Goal: Book appointment/travel/reservation

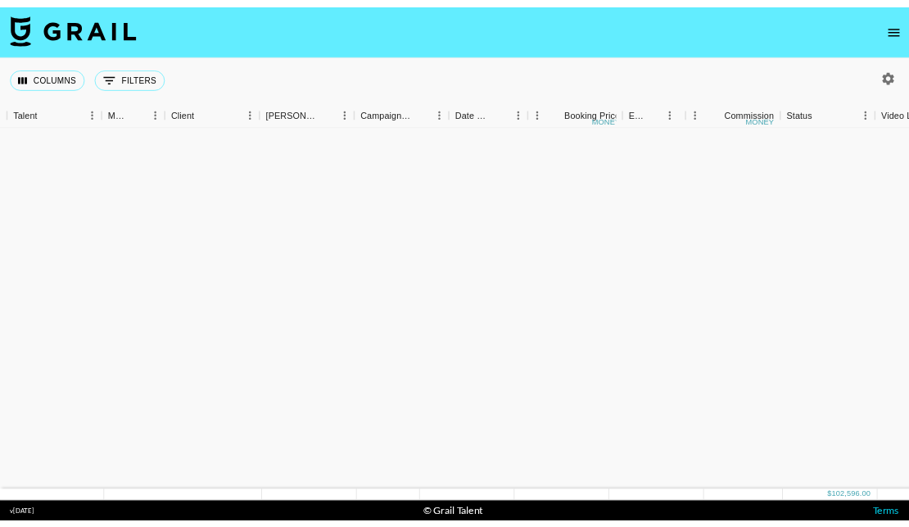
scroll to position [2414, 331]
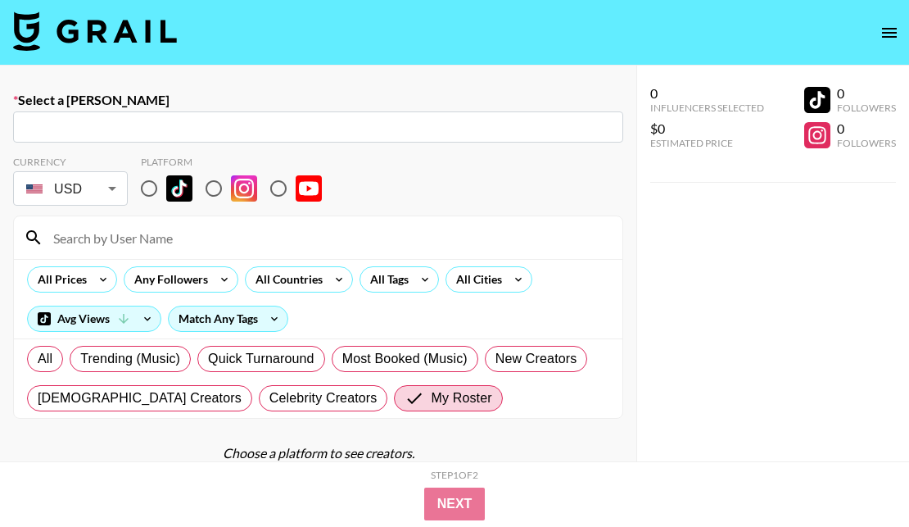
click at [129, 36] on img at bounding box center [95, 30] width 164 height 39
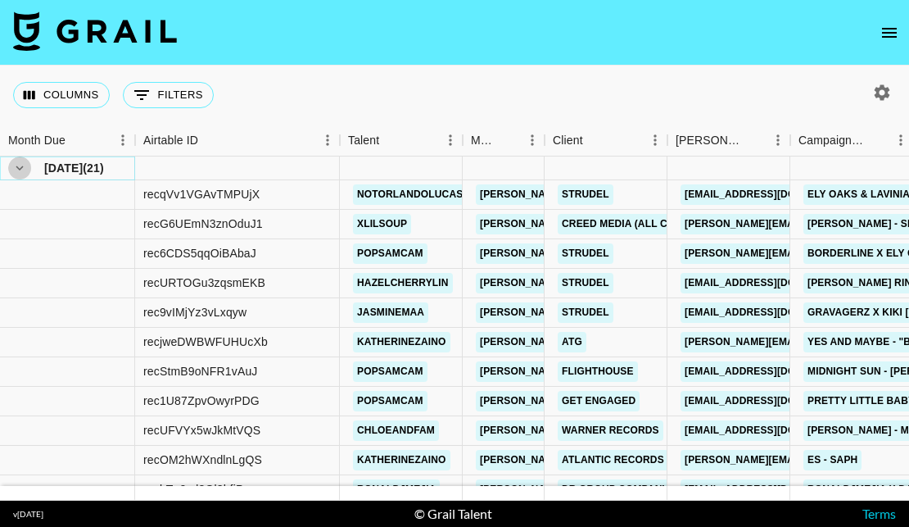
click at [16, 164] on icon "hide children" at bounding box center [19, 168] width 15 height 15
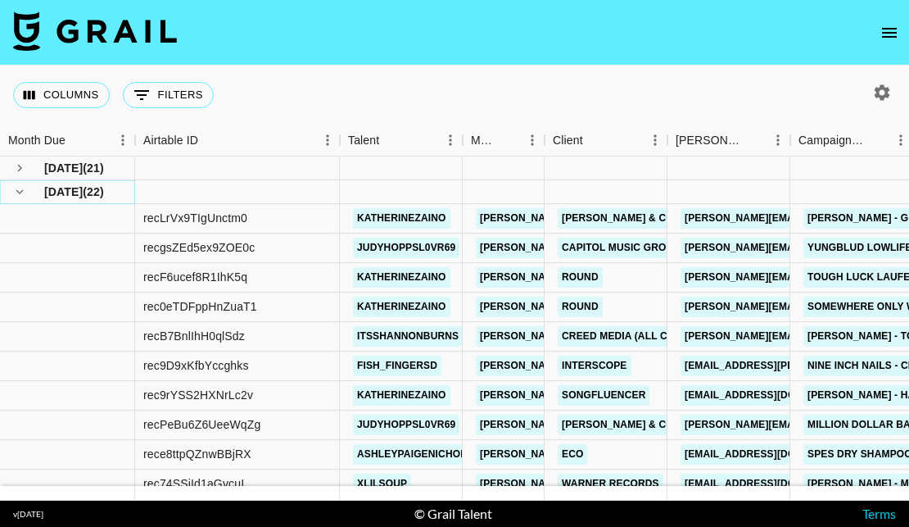
click at [22, 188] on icon "hide children" at bounding box center [19, 191] width 15 height 15
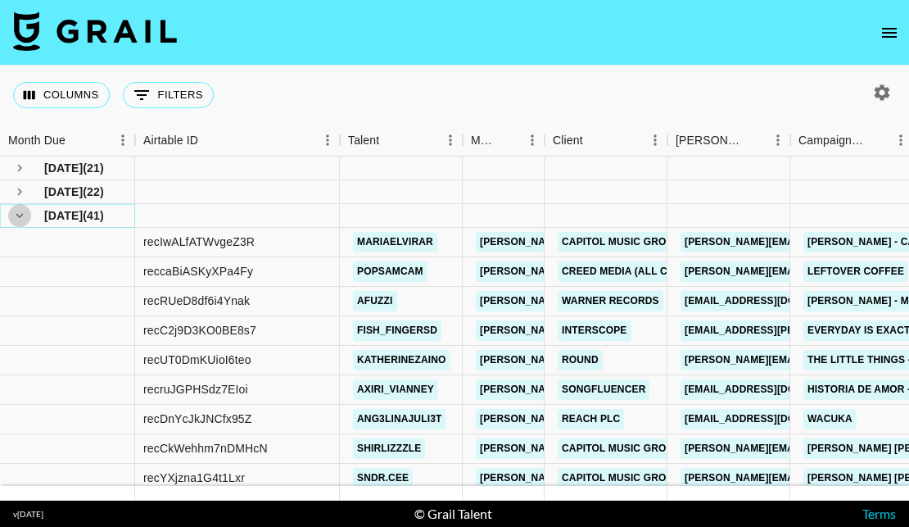
click at [24, 216] on icon "hide children" at bounding box center [19, 215] width 15 height 15
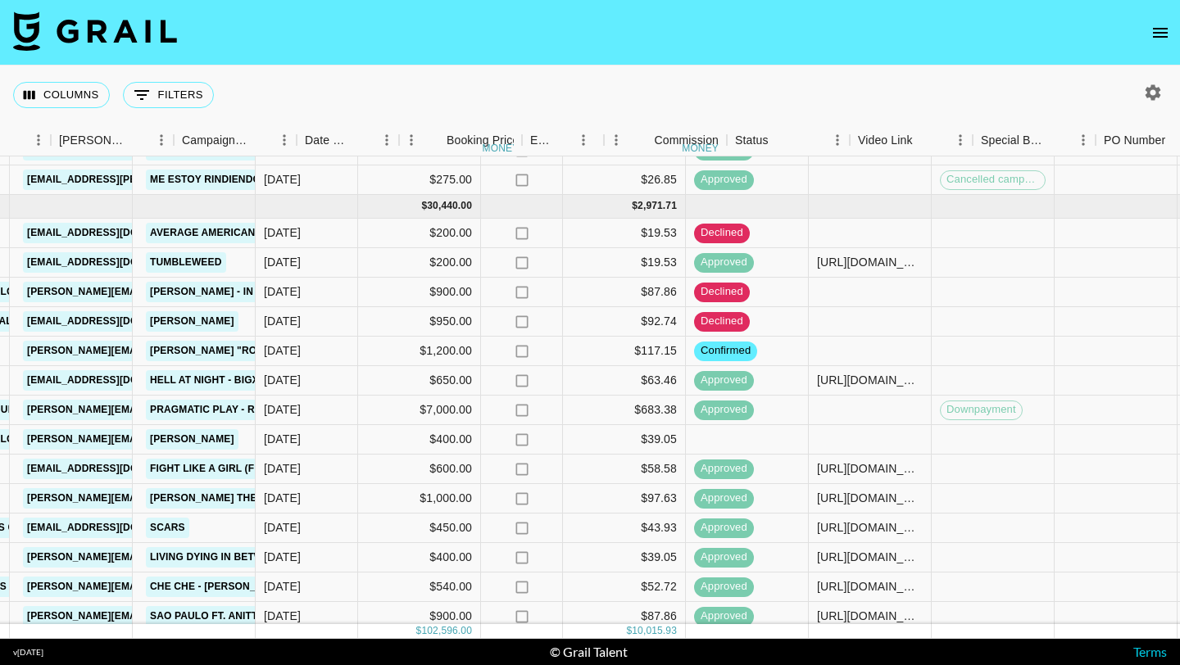
scroll to position [2487, 617]
